Goal: Find specific fact: Find contact information

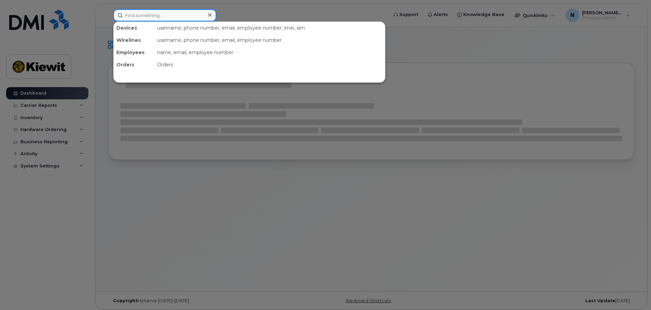
click at [178, 18] on input at bounding box center [164, 15] width 103 height 12
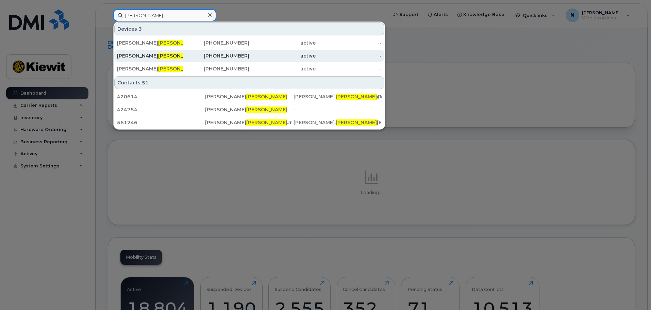
type input "[PERSON_NAME]"
click at [139, 55] on div "[PERSON_NAME]" at bounding box center [150, 55] width 66 height 7
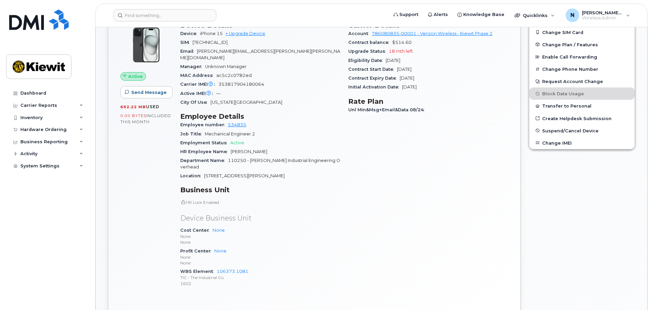
scroll to position [170, 0]
